Goal: Check status

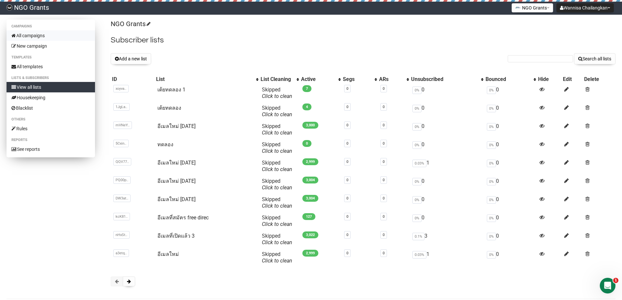
click at [42, 36] on link "All campaigns" at bounding box center [51, 35] width 89 height 10
click at [189, 238] on link "อีเมลที่เปิดแล้ว 3" at bounding box center [175, 236] width 37 height 6
click at [204, 239] on td "อีเมลที่เปิดแล้ว 3" at bounding box center [207, 239] width 105 height 18
click at [191, 237] on link "อีเมลที่เปิดแล้ว 3" at bounding box center [175, 236] width 37 height 6
